Goal: Task Accomplishment & Management: Manage account settings

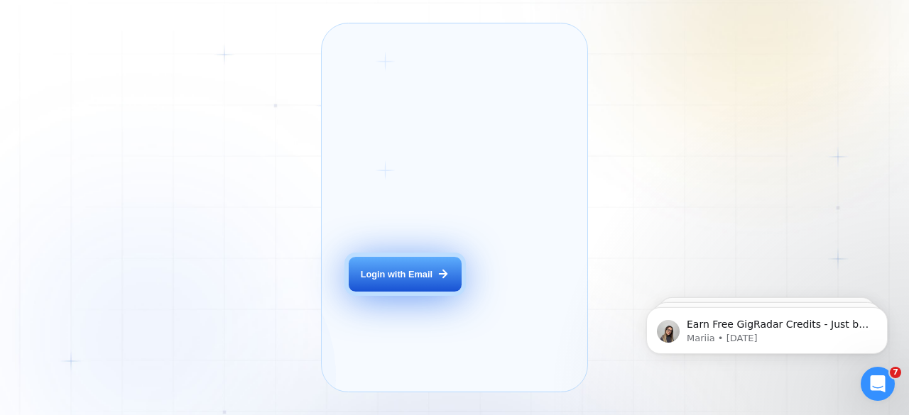
click at [453, 287] on button "Login with Email" at bounding box center [405, 274] width 112 height 35
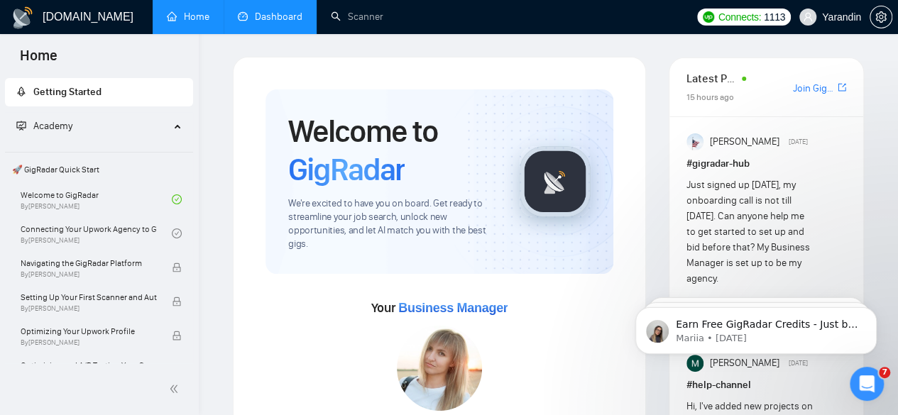
click at [270, 23] on link "Dashboard" at bounding box center [270, 17] width 65 height 12
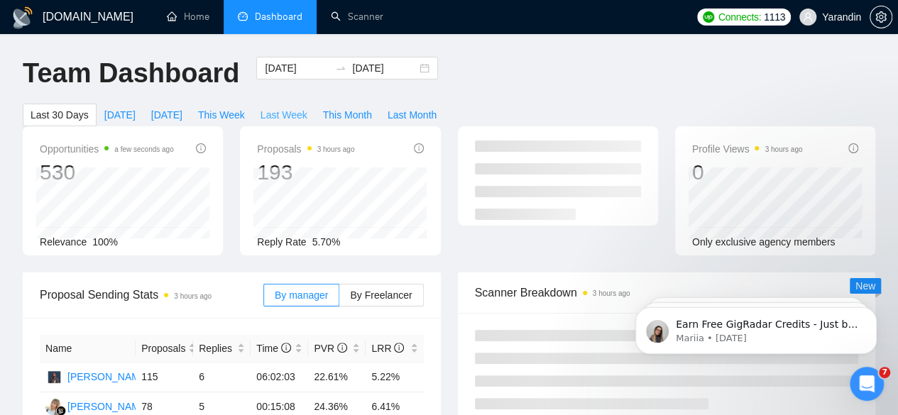
click at [307, 107] on span "Last Week" at bounding box center [283, 115] width 47 height 16
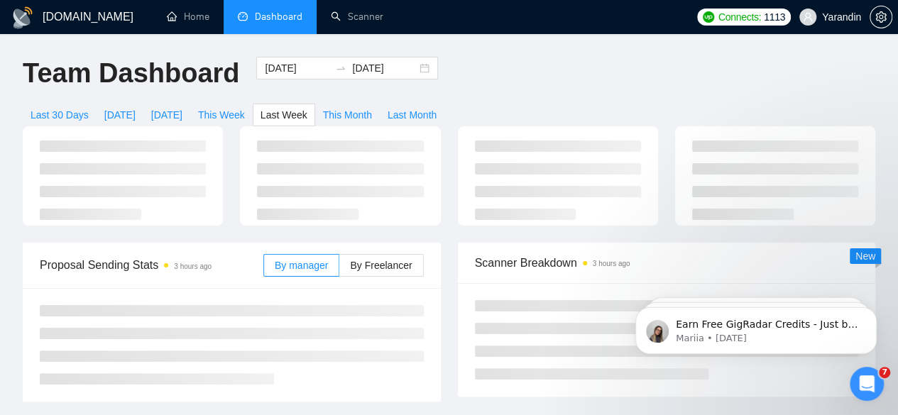
type input "[DATE]"
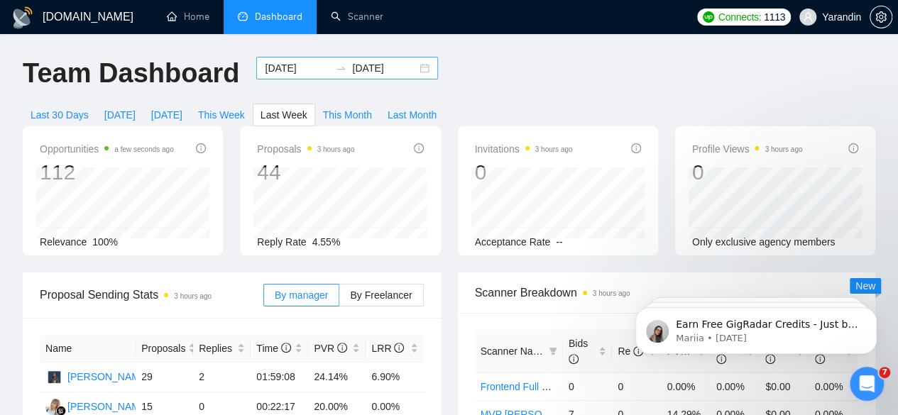
click at [289, 65] on input "[DATE]" at bounding box center [297, 68] width 65 height 16
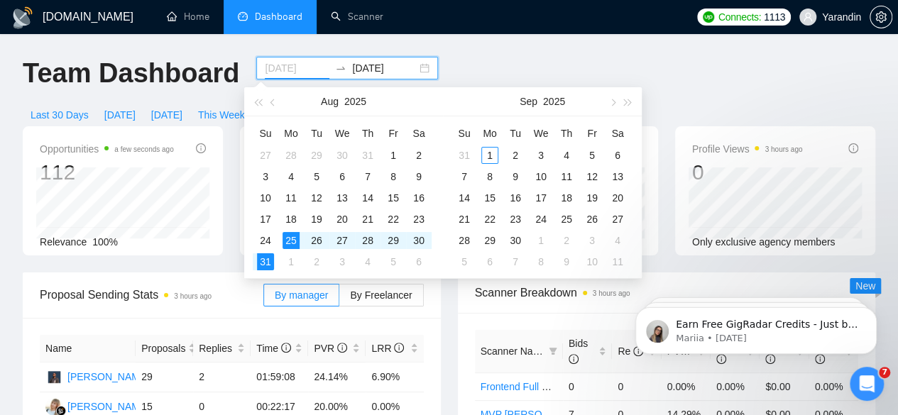
type input "[DATE]"
click at [297, 236] on div "25" at bounding box center [291, 240] width 17 height 17
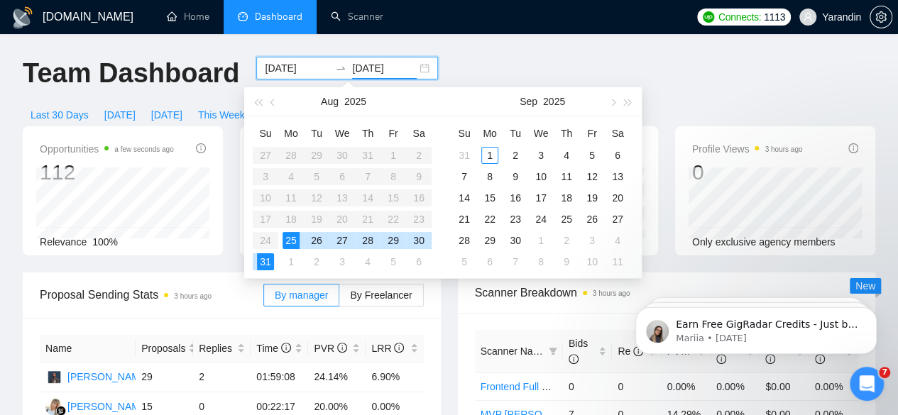
click at [297, 236] on div "25" at bounding box center [291, 240] width 17 height 17
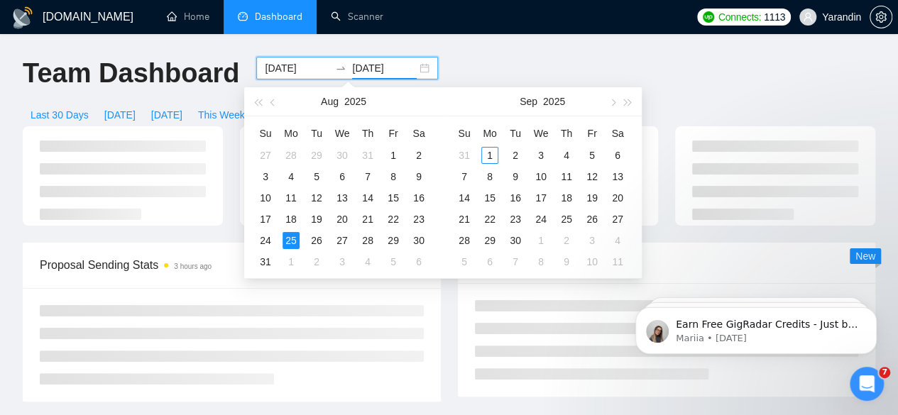
type input "[DATE]"
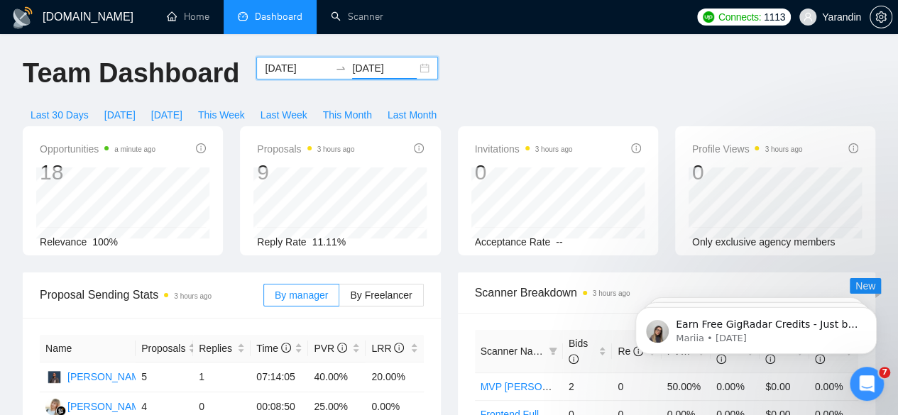
click at [296, 67] on input "[DATE]" at bounding box center [297, 68] width 65 height 16
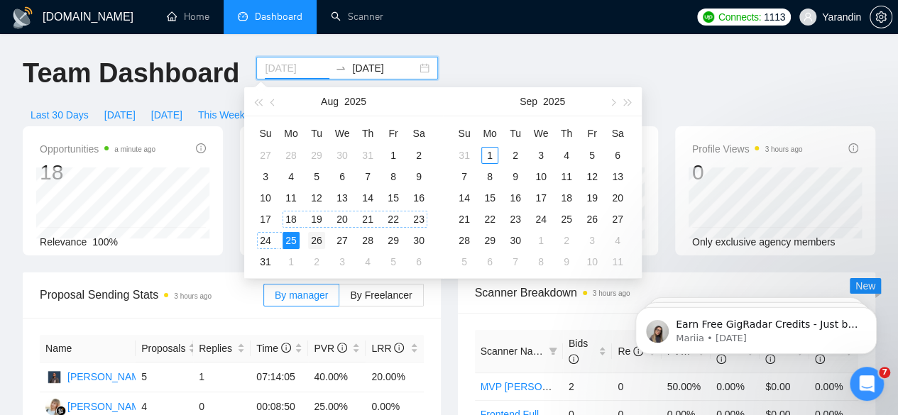
type input "[DATE]"
click at [308, 236] on div "26" at bounding box center [316, 240] width 17 height 17
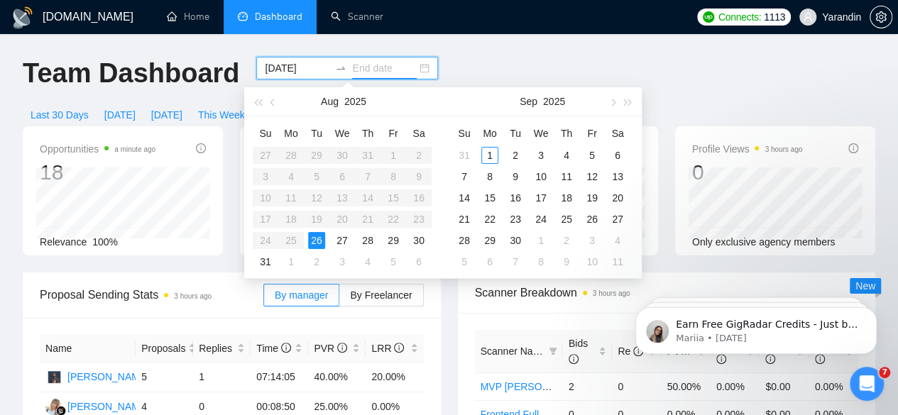
click at [308, 236] on div "26" at bounding box center [316, 240] width 17 height 17
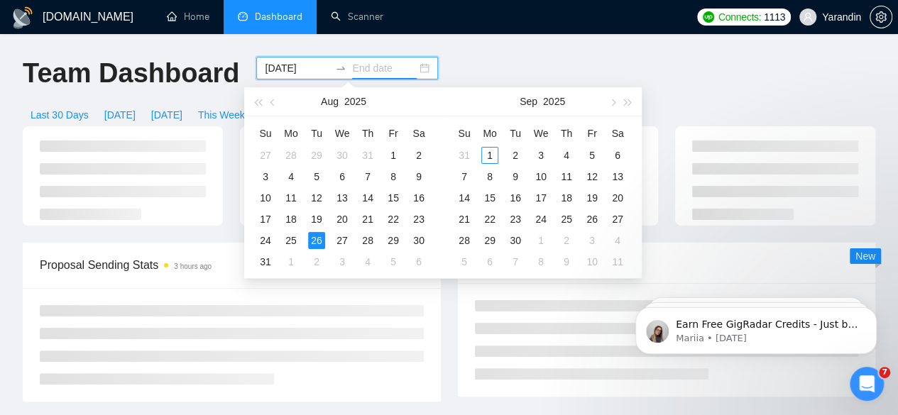
type input "[DATE]"
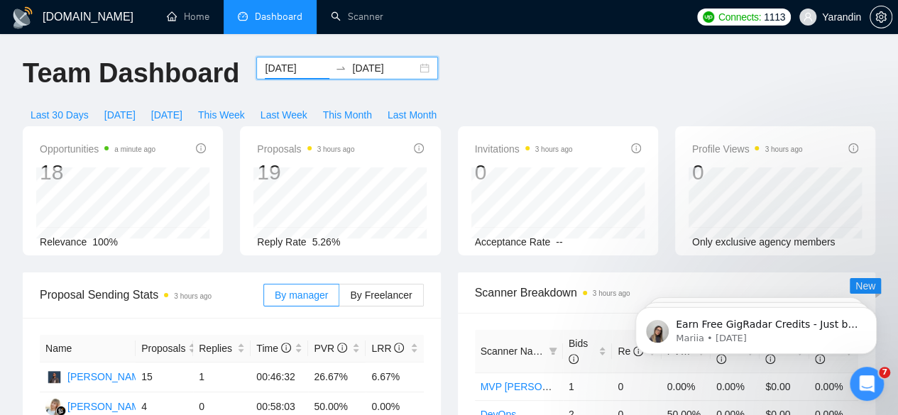
click at [291, 68] on input "[DATE]" at bounding box center [297, 68] width 65 height 16
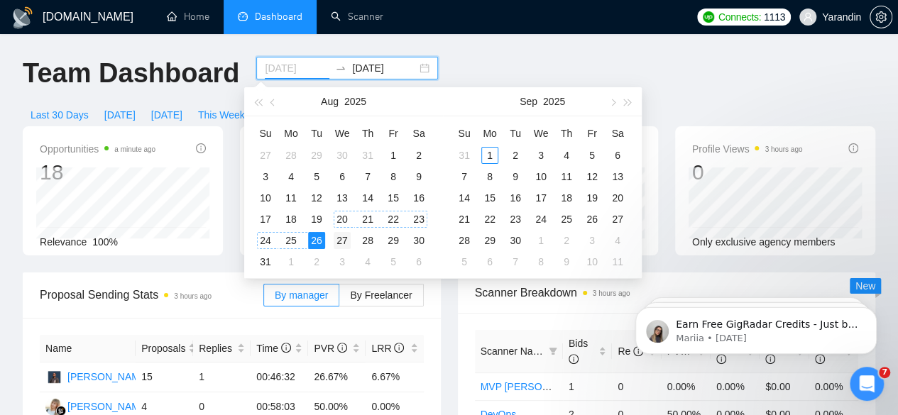
type input "[DATE]"
click at [339, 238] on div "27" at bounding box center [342, 240] width 17 height 17
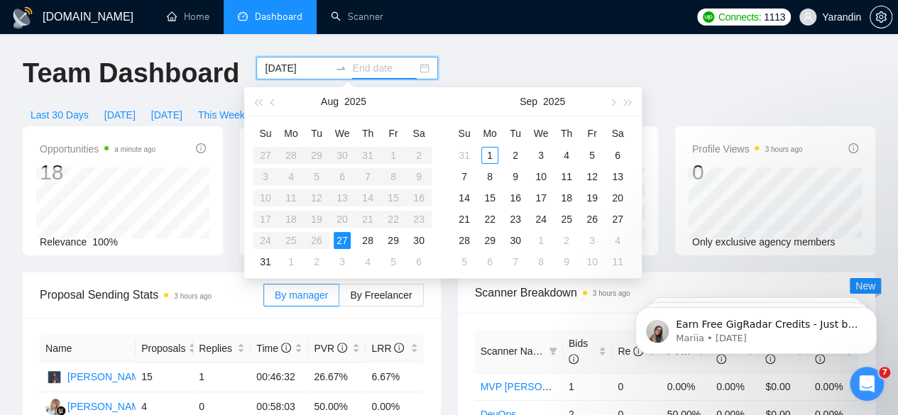
type input "[DATE]"
click at [341, 238] on div "27" at bounding box center [342, 240] width 17 height 17
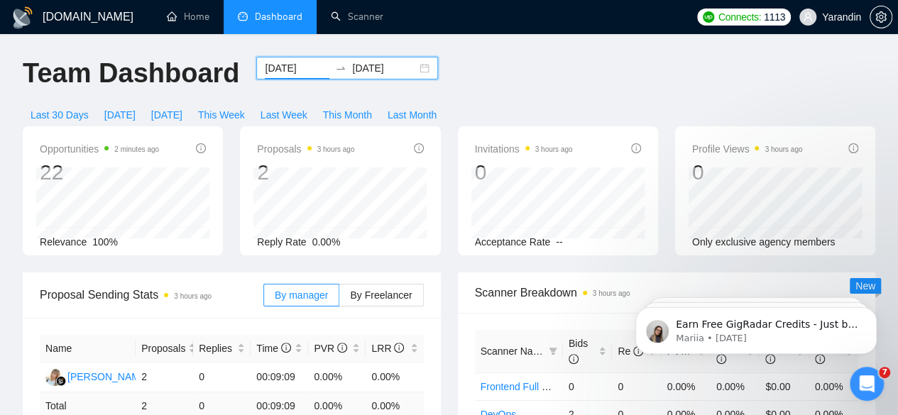
click at [305, 67] on input "[DATE]" at bounding box center [297, 68] width 65 height 16
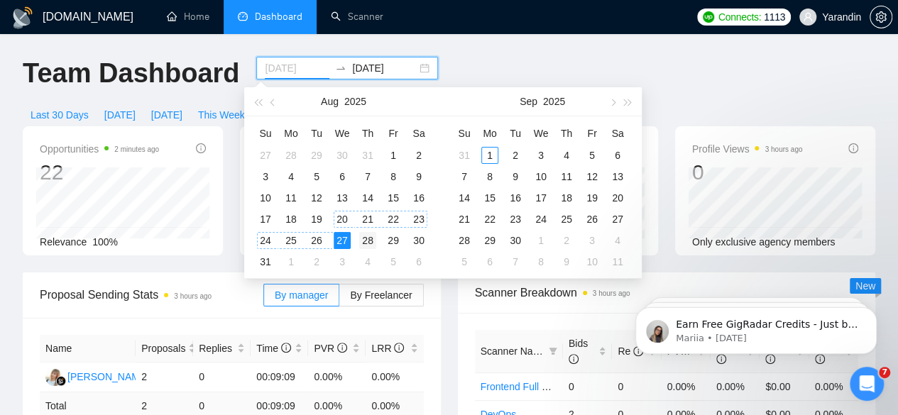
type input "[DATE]"
click at [366, 241] on div "28" at bounding box center [367, 240] width 17 height 17
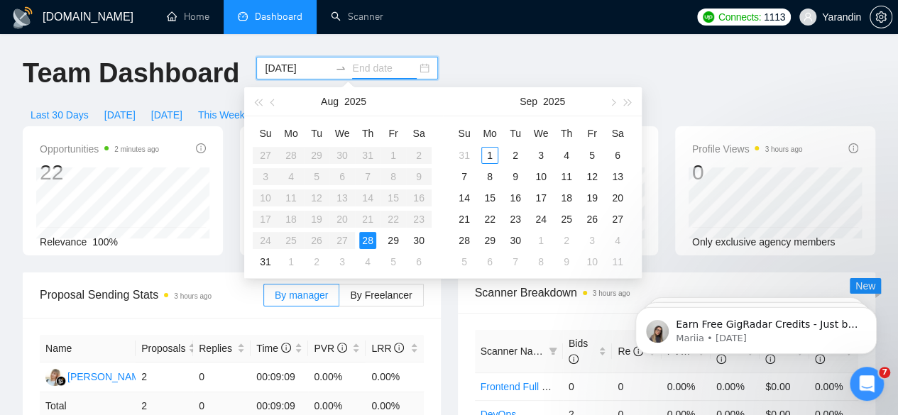
click at [366, 241] on div "28" at bounding box center [367, 240] width 17 height 17
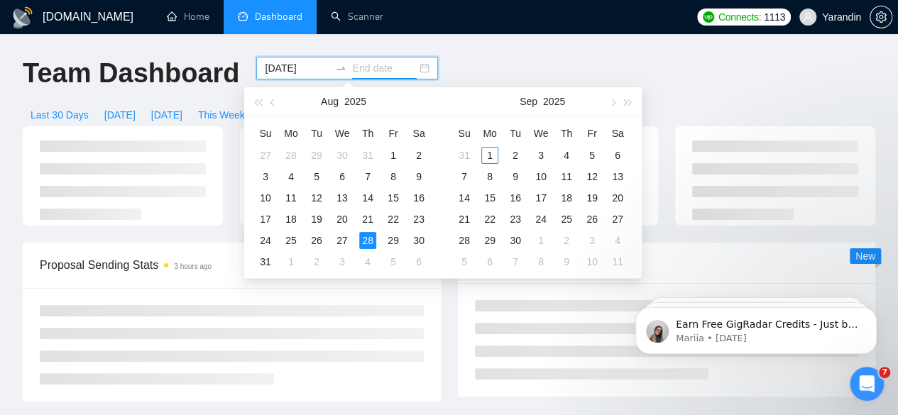
type input "[DATE]"
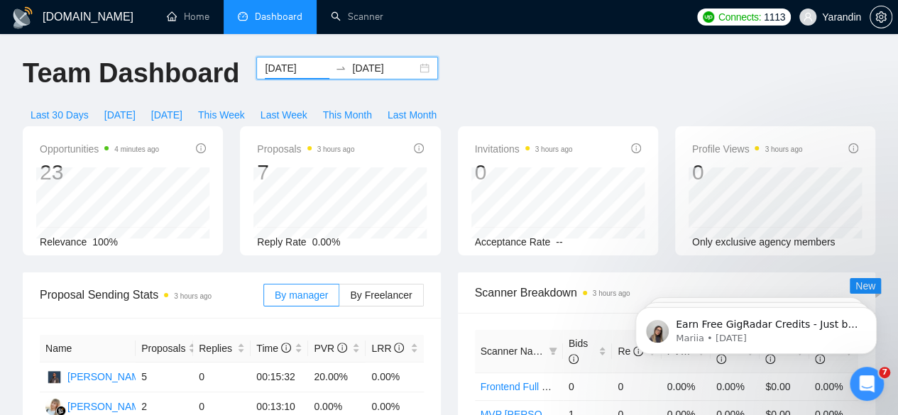
click at [300, 69] on input "[DATE]" at bounding box center [297, 68] width 65 height 16
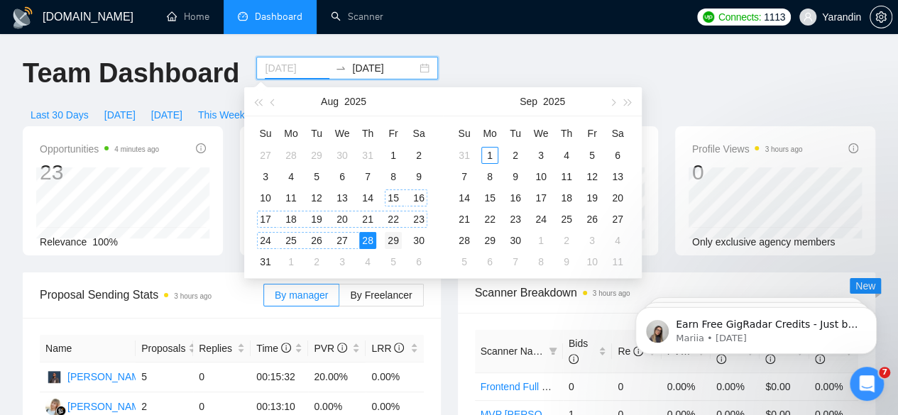
type input "[DATE]"
click at [399, 234] on div "29" at bounding box center [393, 240] width 17 height 17
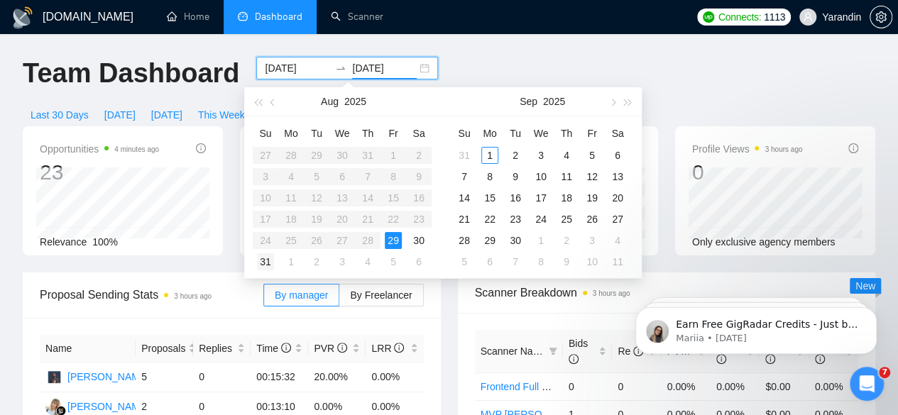
type input "[DATE]"
click at [264, 258] on div "31" at bounding box center [265, 261] width 17 height 17
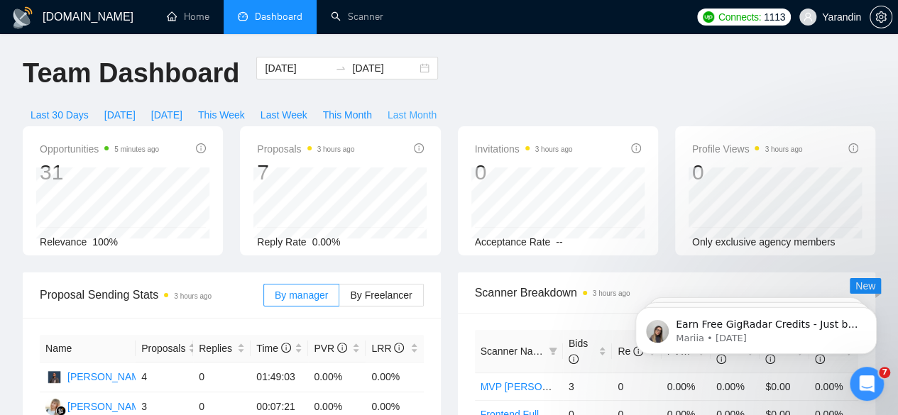
click at [437, 107] on span "Last Month" at bounding box center [412, 115] width 49 height 16
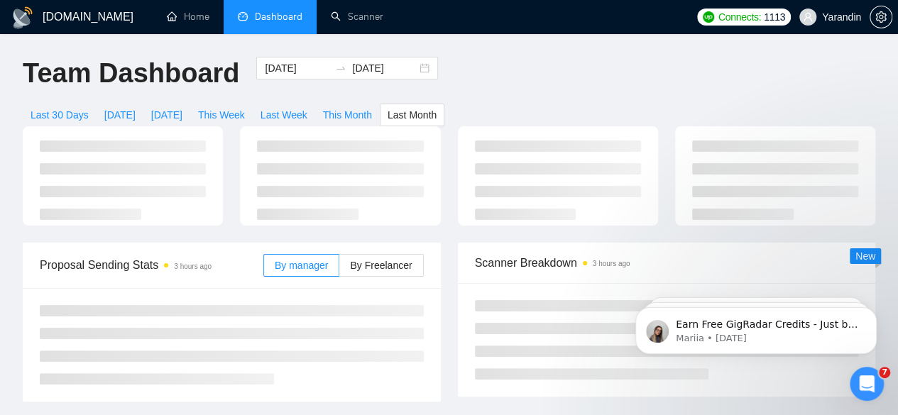
type input "[DATE]"
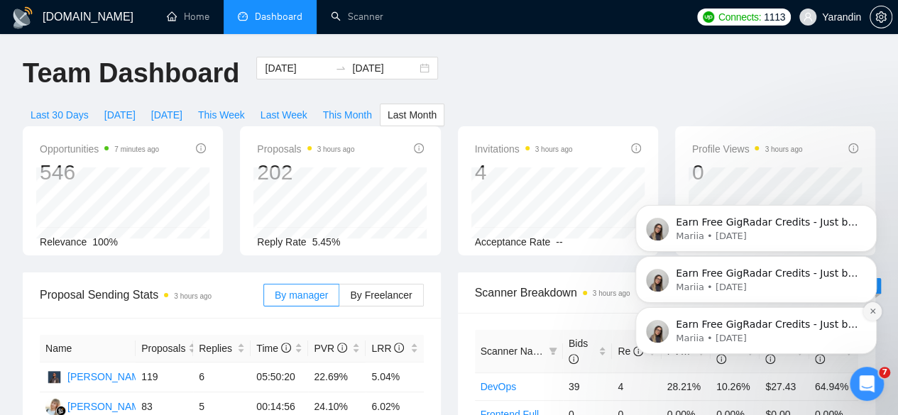
click at [876, 316] on button "Dismiss notification" at bounding box center [872, 311] width 18 height 18
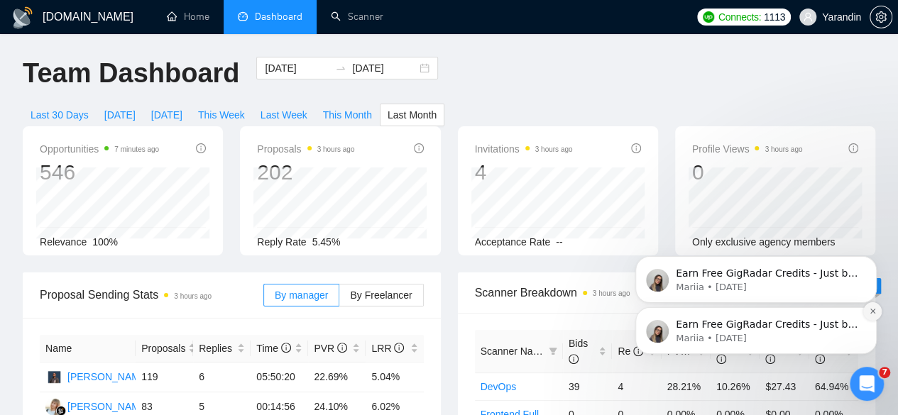
click at [869, 315] on button "Dismiss notification" at bounding box center [872, 311] width 18 height 18
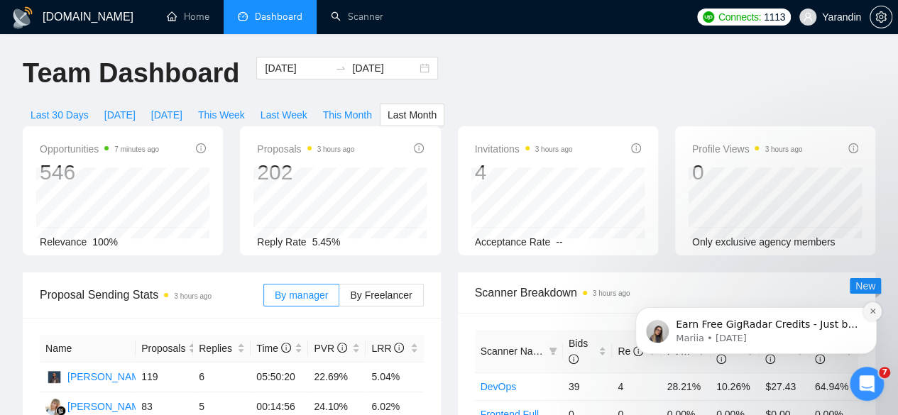
drag, startPoint x: 869, startPoint y: 373, endPoint x: 869, endPoint y: 315, distance: 57.5
click at [869, 315] on icon "Dismiss notification" at bounding box center [873, 311] width 8 height 8
